Goal: Transaction & Acquisition: Purchase product/service

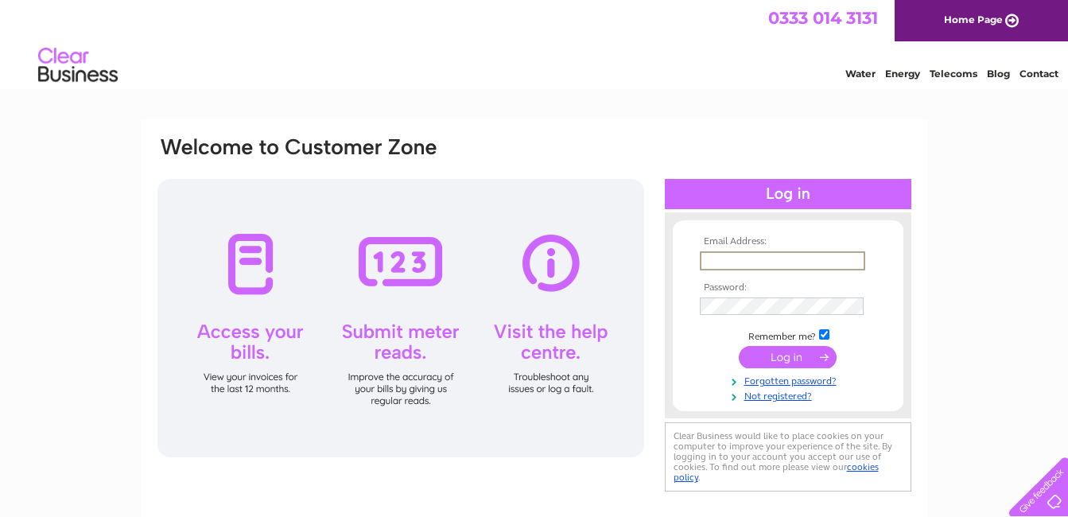
click at [749, 261] on input "text" at bounding box center [782, 260] width 165 height 19
type input "[EMAIL_ADDRESS][DOMAIN_NAME]"
click at [739, 346] on input "submit" at bounding box center [788, 357] width 98 height 22
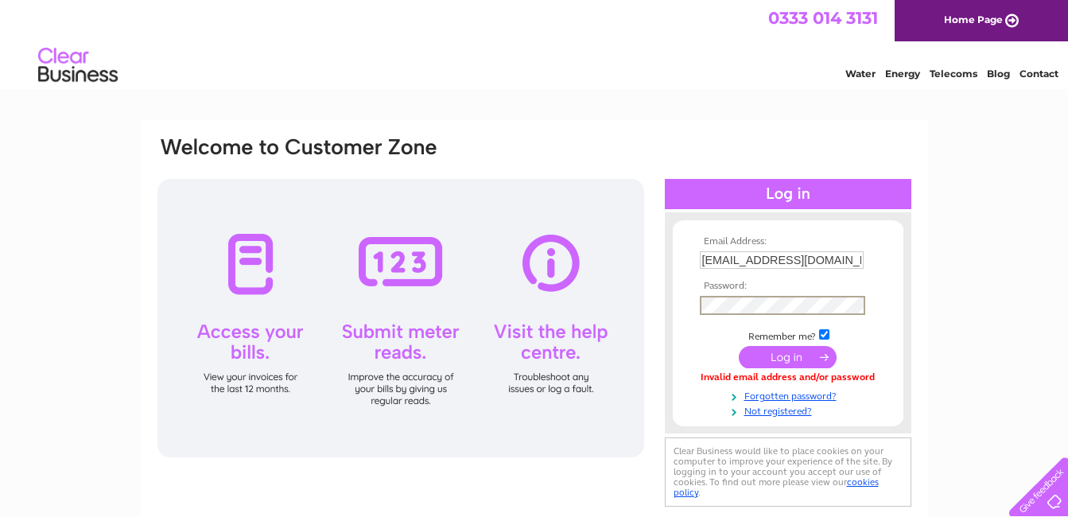
click at [739, 346] on input "submit" at bounding box center [788, 357] width 98 height 22
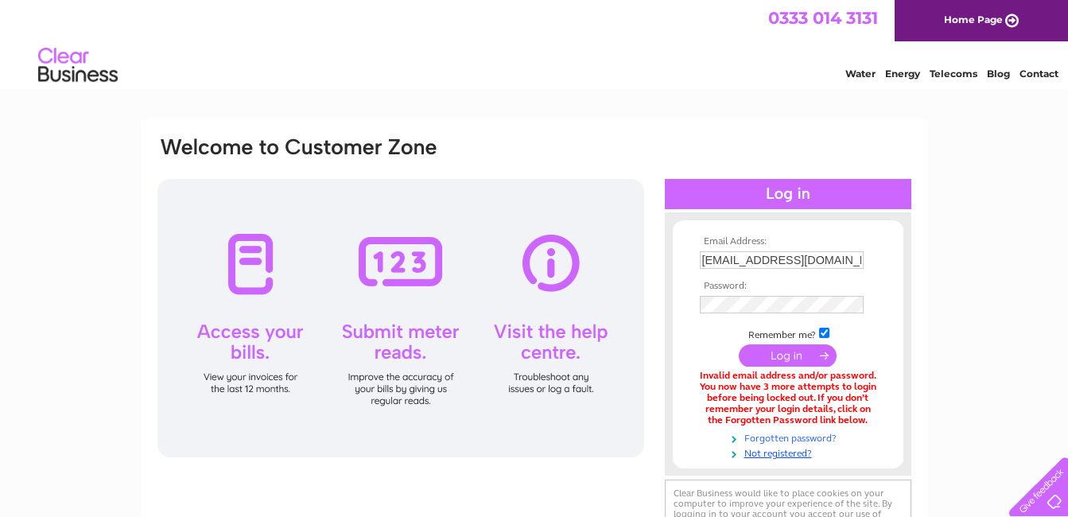
click at [757, 434] on link "Forgotten password?" at bounding box center [790, 436] width 180 height 15
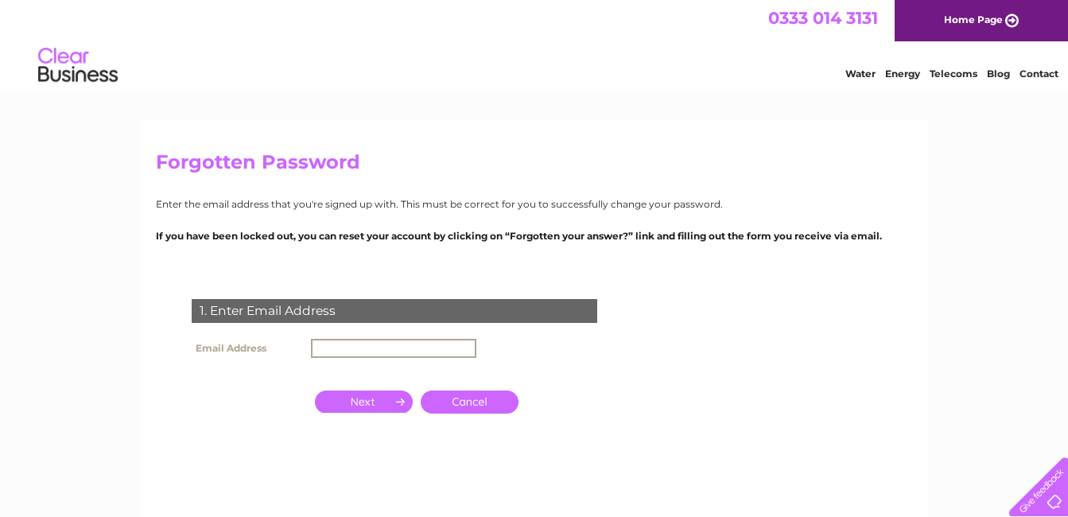
click at [412, 348] on input "text" at bounding box center [393, 348] width 165 height 19
type input "[EMAIL_ADDRESS][DOMAIN_NAME]"
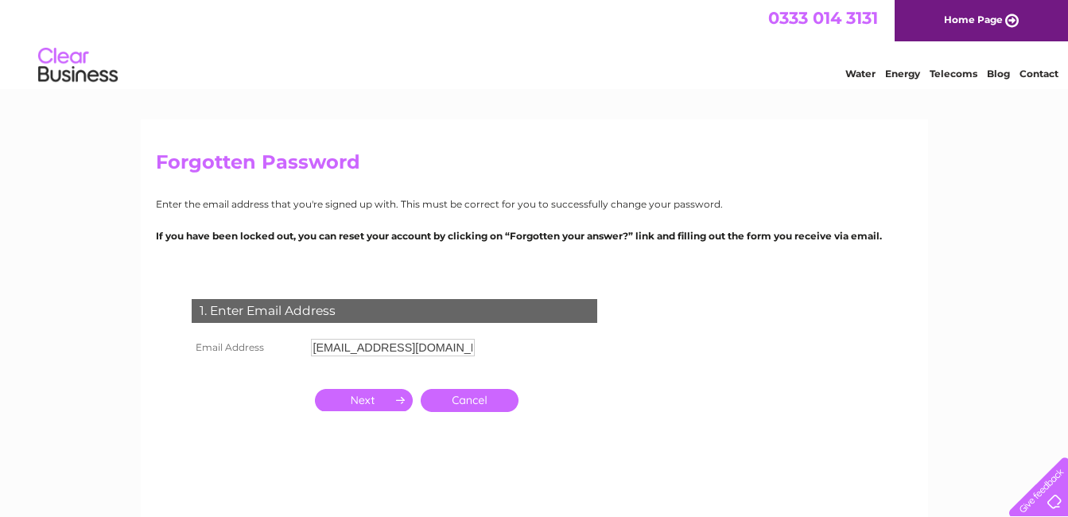
click at [356, 400] on input "button" at bounding box center [364, 400] width 98 height 22
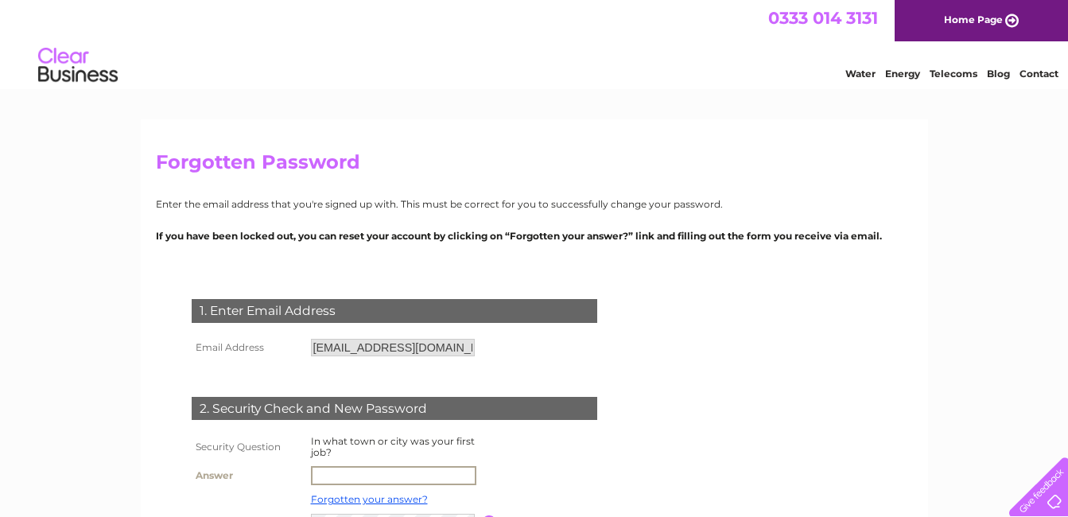
click at [340, 468] on input "text" at bounding box center [393, 475] width 165 height 19
type input "Montrose"
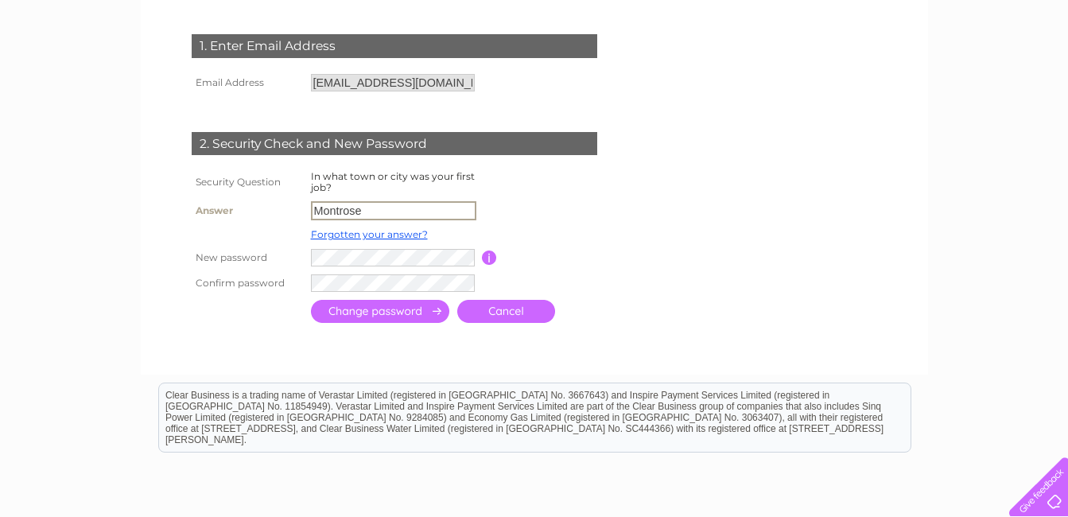
scroll to position [308, 0]
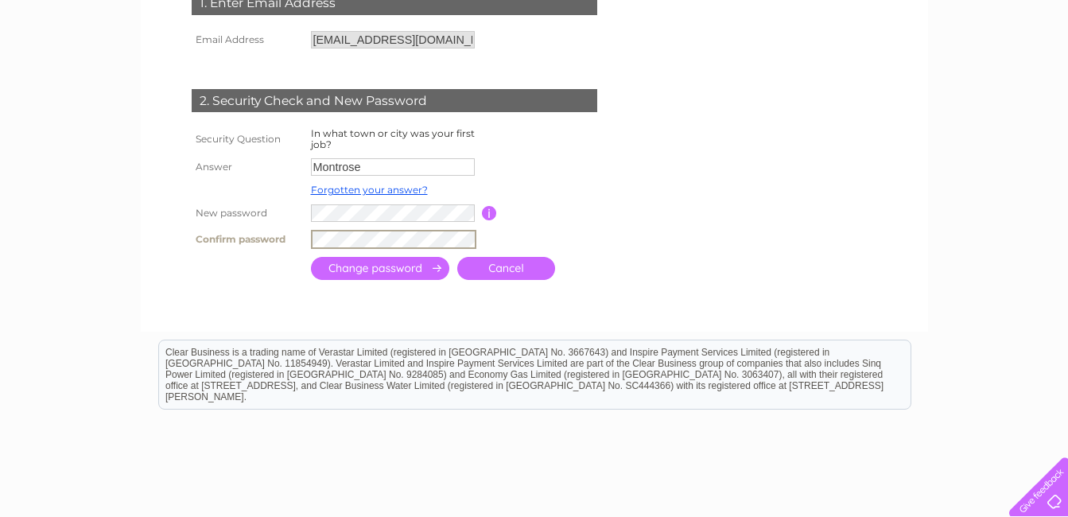
click at [311, 257] on input "submit" at bounding box center [380, 268] width 138 height 23
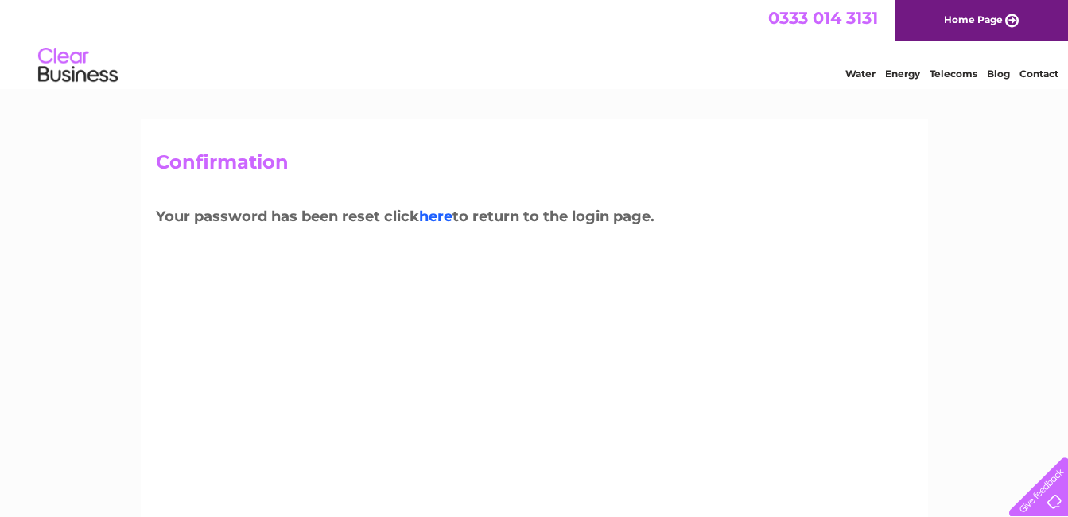
click at [439, 214] on link "here" at bounding box center [435, 216] width 33 height 17
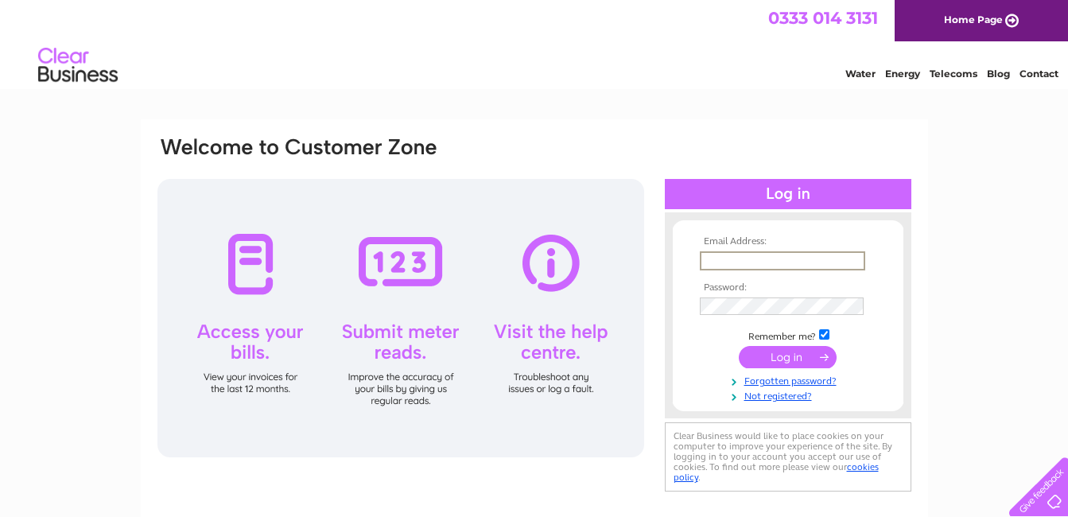
click at [736, 263] on input "text" at bounding box center [782, 260] width 165 height 19
type input "cowleybig@aol.com"
click at [739, 346] on input "submit" at bounding box center [788, 357] width 98 height 22
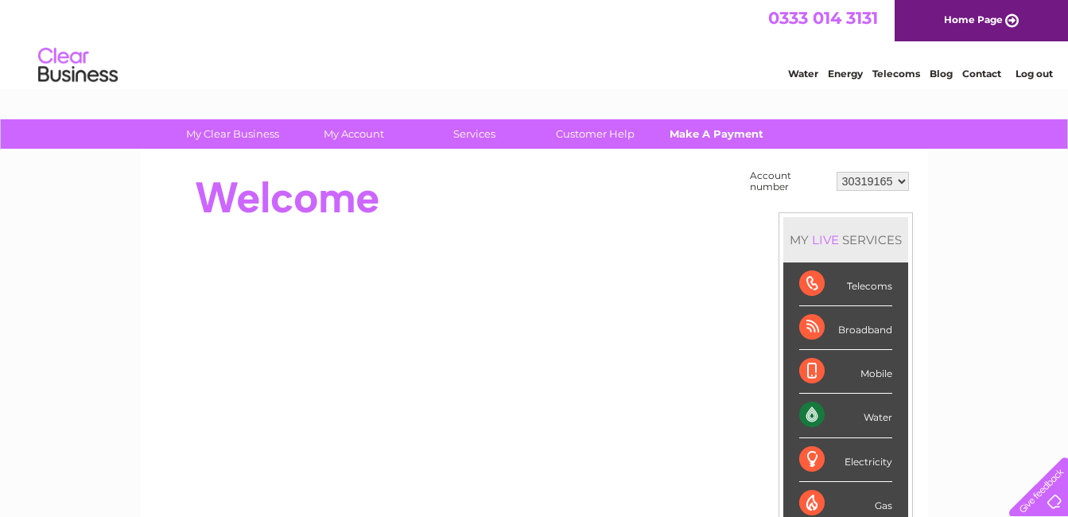
click at [687, 138] on link "Make A Payment" at bounding box center [715, 133] width 131 height 29
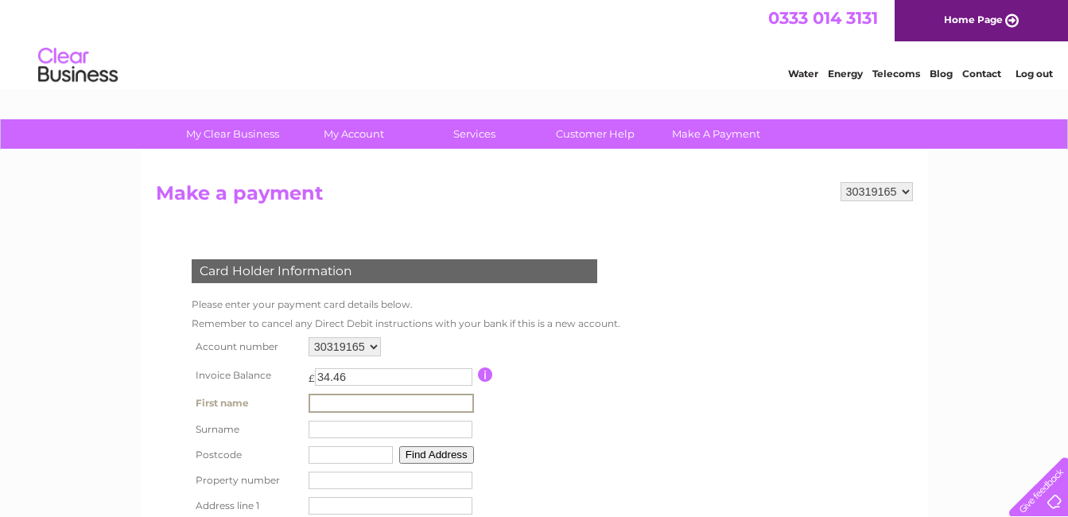
click at [341, 402] on input "text" at bounding box center [390, 403] width 165 height 19
type input "[PERSON_NAME]"
type input "DD10 9NY"
type input "[STREET_ADDRESS]"
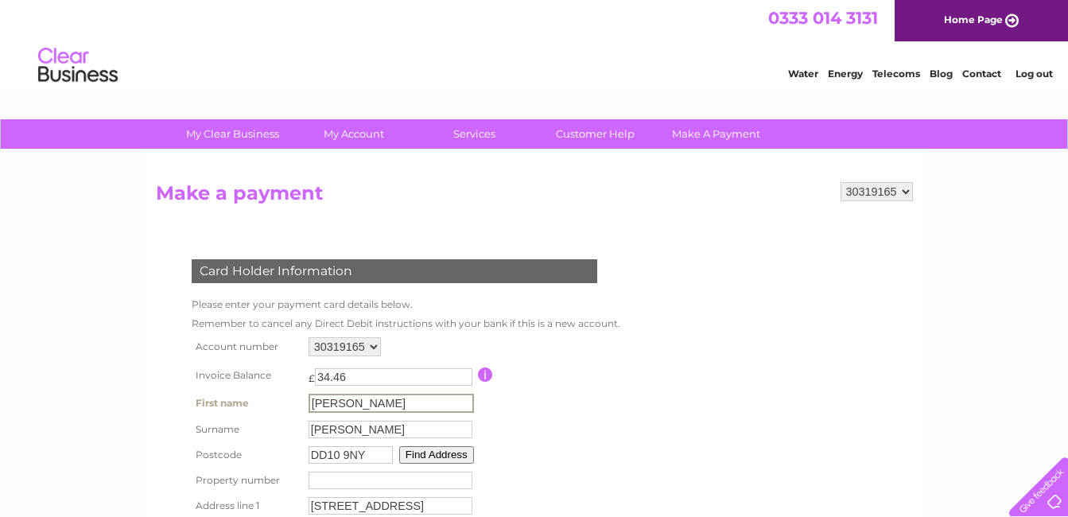
type input "Ferryden"
type input "Montrose"
type input "Select a title"
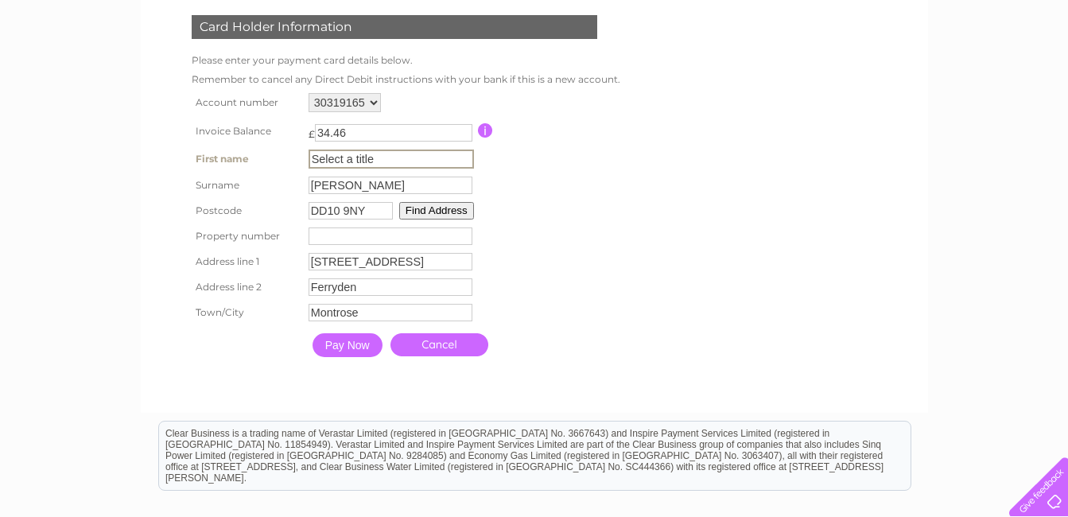
scroll to position [254, 0]
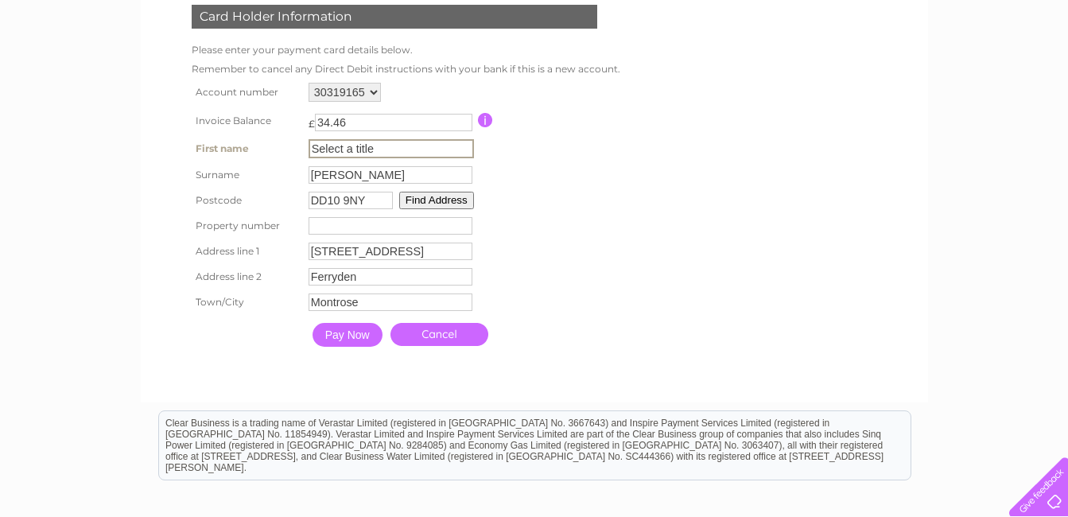
click at [337, 342] on input "Pay Now" at bounding box center [347, 335] width 70 height 24
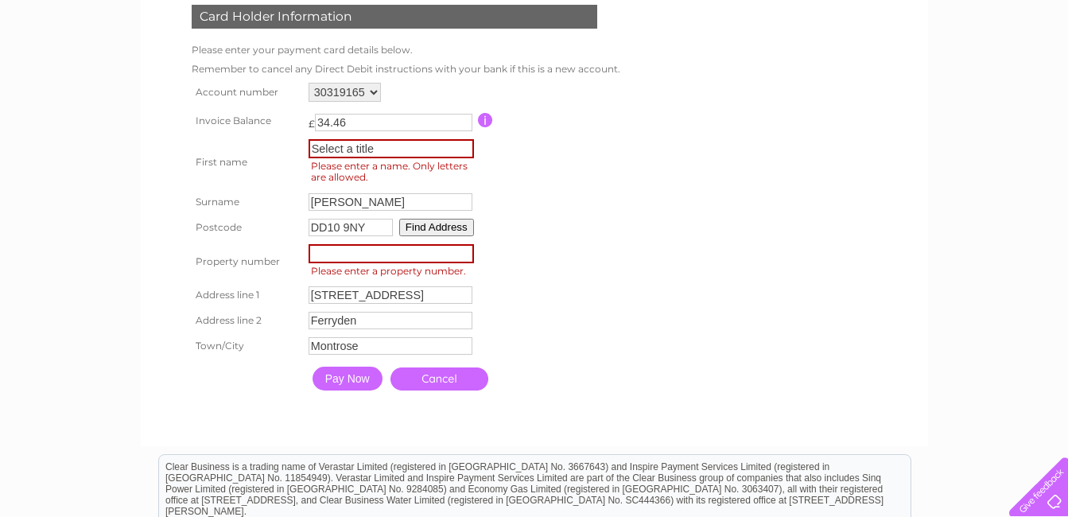
click at [328, 248] on input "number" at bounding box center [390, 253] width 165 height 19
type input "4"
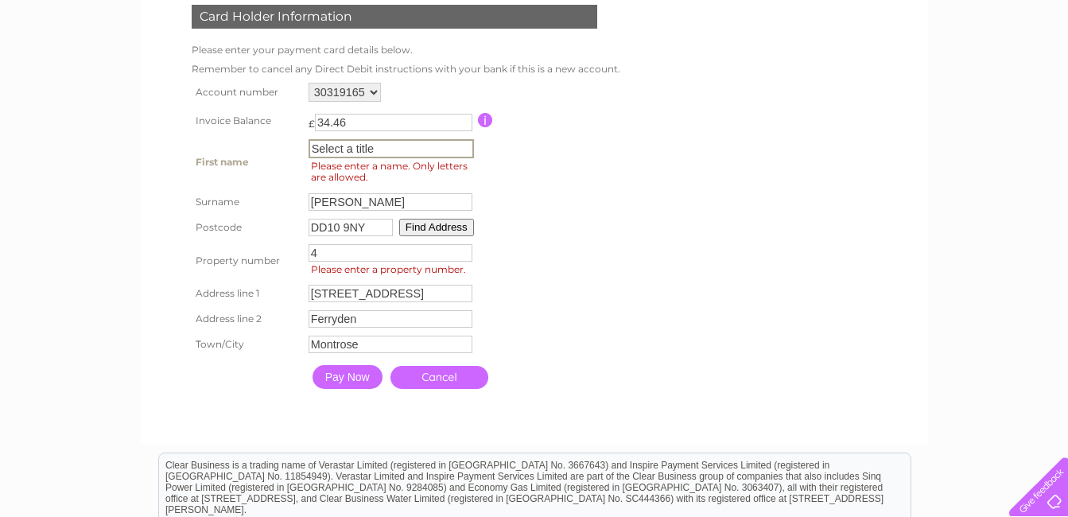
click at [363, 146] on input "Select a title" at bounding box center [390, 148] width 165 height 19
click at [599, 127] on td at bounding box center [549, 120] width 143 height 29
click at [429, 148] on input "Select a title" at bounding box center [390, 148] width 165 height 19
type input "Select a titlemr"
click at [310, 149] on input "Select a titlemr" at bounding box center [390, 148] width 165 height 19
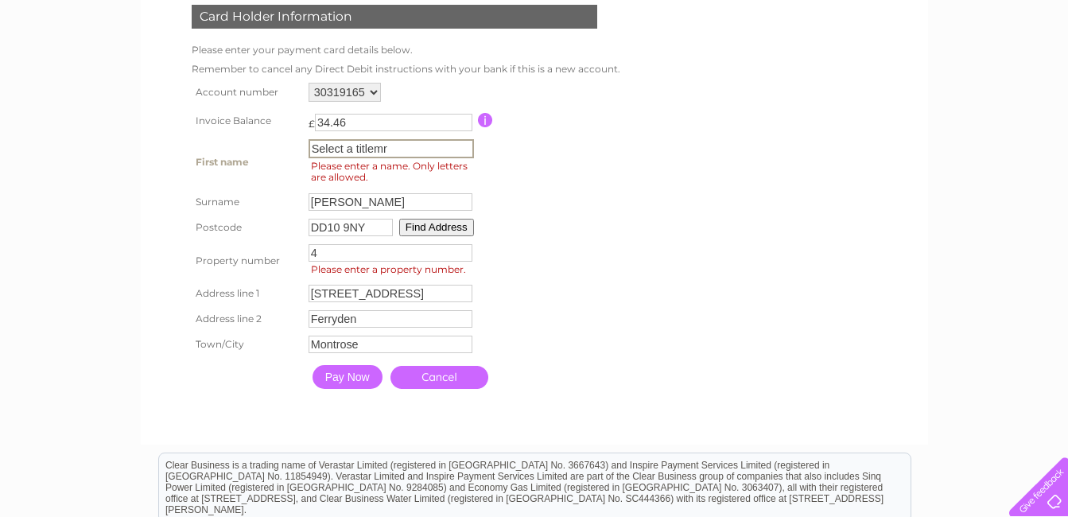
drag, startPoint x: 310, startPoint y: 149, endPoint x: 398, endPoint y: 146, distance: 87.6
click at [398, 146] on input "Select a titlemr" at bounding box center [390, 148] width 165 height 19
type input "Mr"
click at [348, 367] on input "Pay Now" at bounding box center [346, 375] width 70 height 24
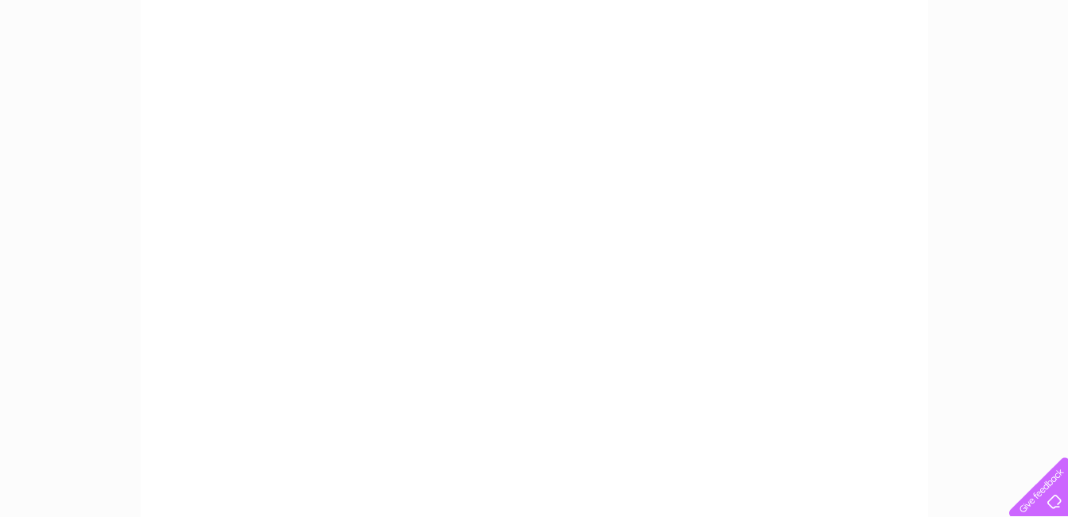
scroll to position [328, 0]
